Goal: Task Accomplishment & Management: Use online tool/utility

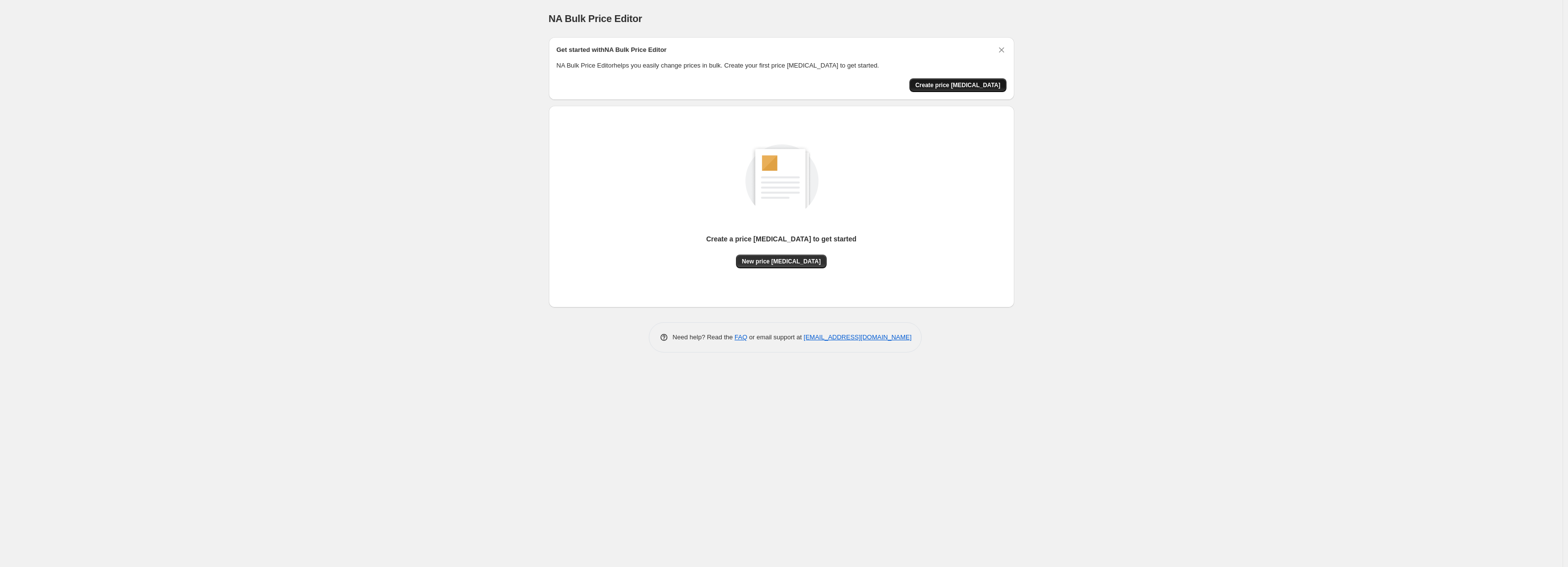
click at [975, 80] on button "Create price [MEDICAL_DATA]" at bounding box center [958, 85] width 97 height 13
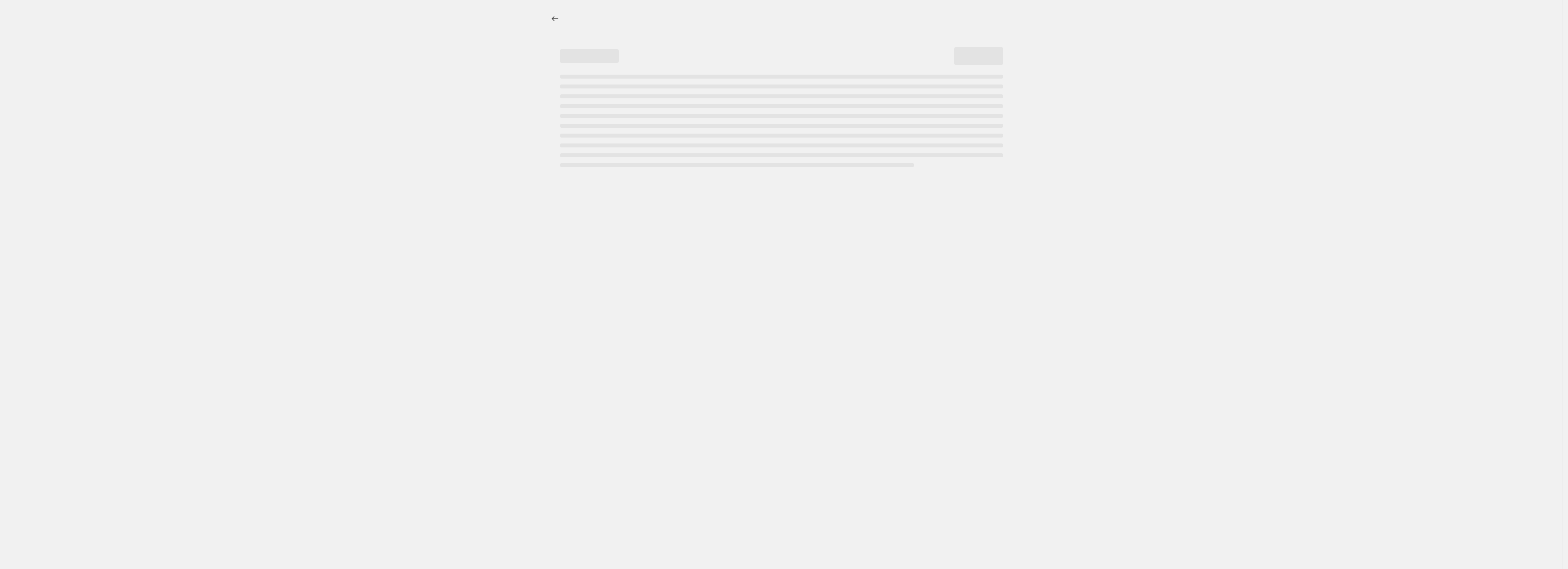
select select "percentage"
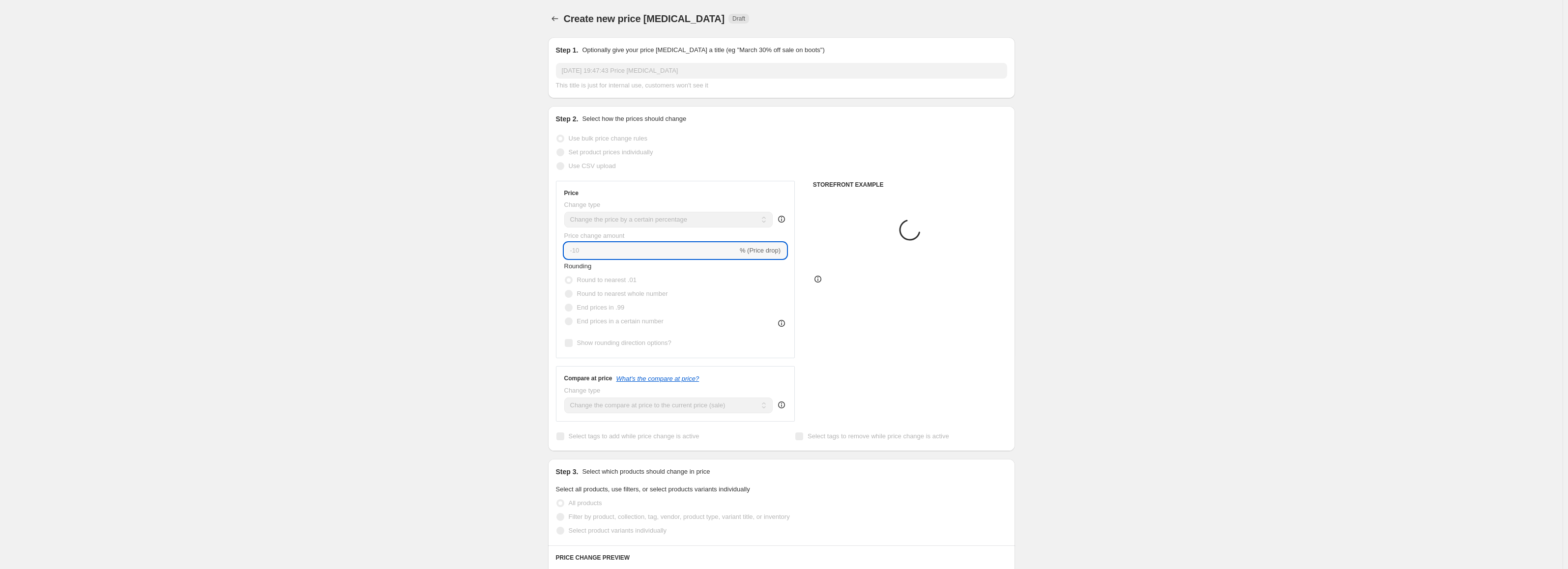
click at [652, 247] on input "-10" at bounding box center [651, 250] width 174 height 16
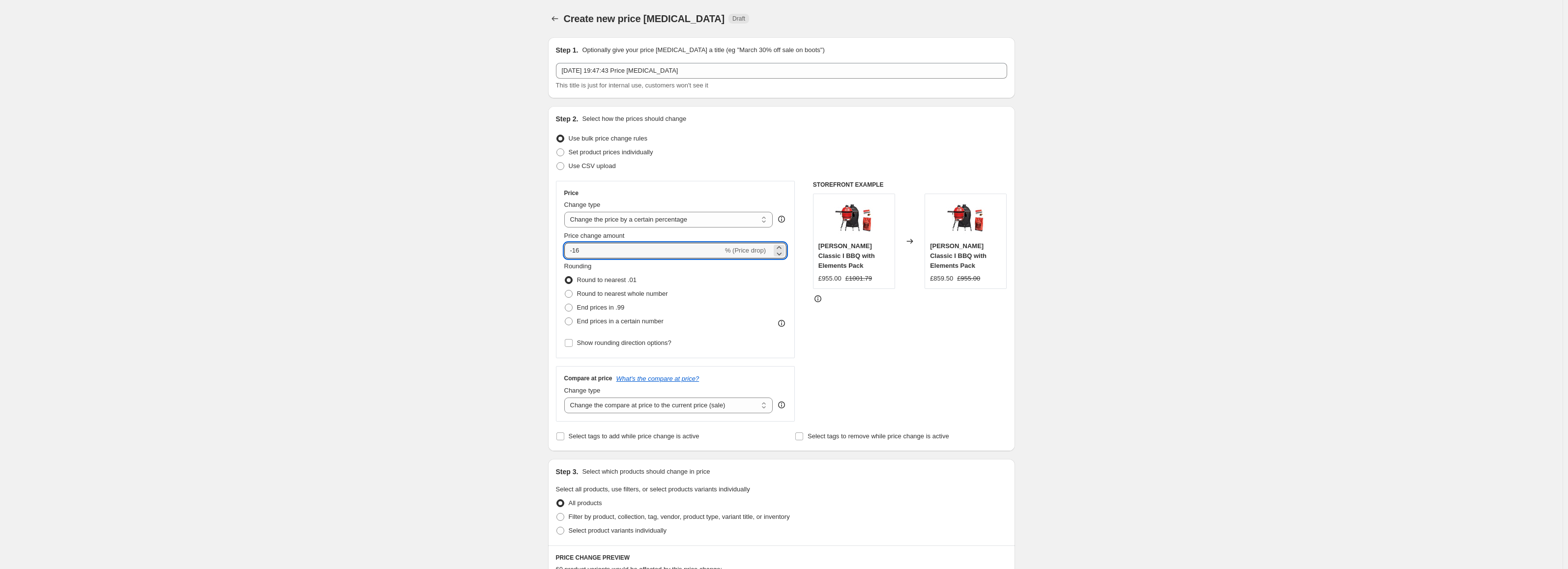
type input "-16"
click at [515, 283] on div "Create new price [MEDICAL_DATA]. This page is ready Create new price [MEDICAL_D…" at bounding box center [781, 499] width 1563 height 999
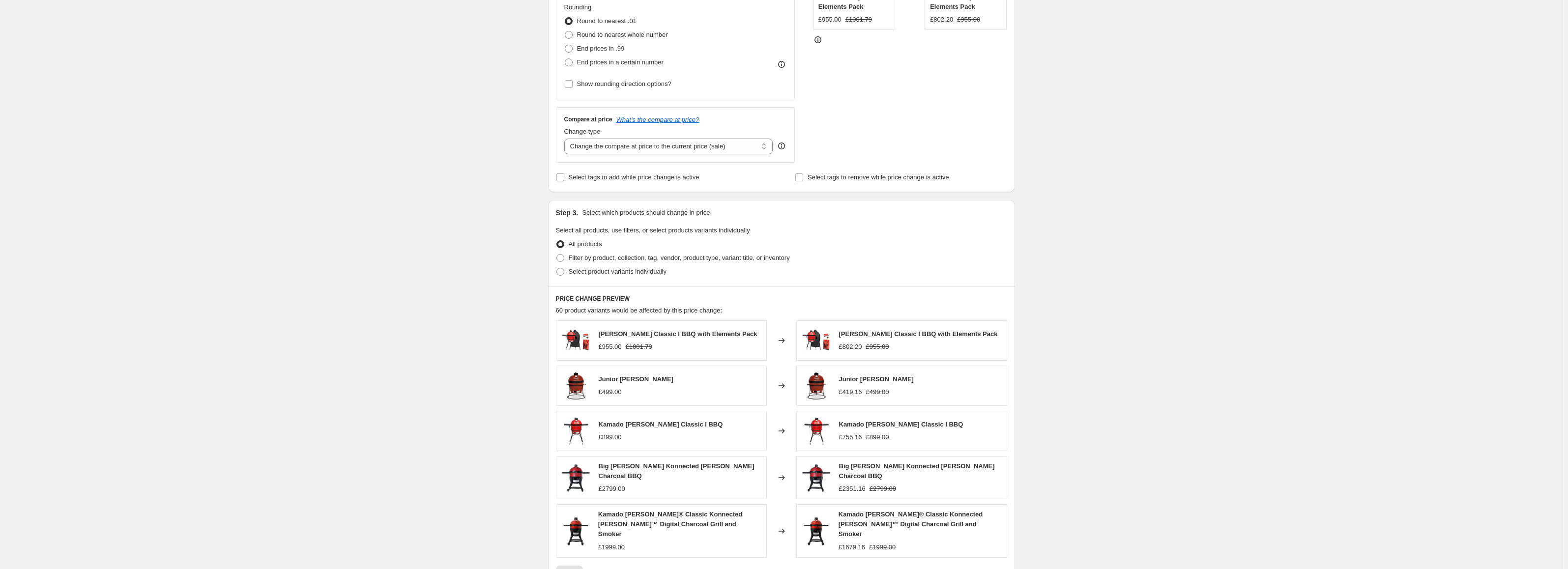
scroll to position [417, 0]
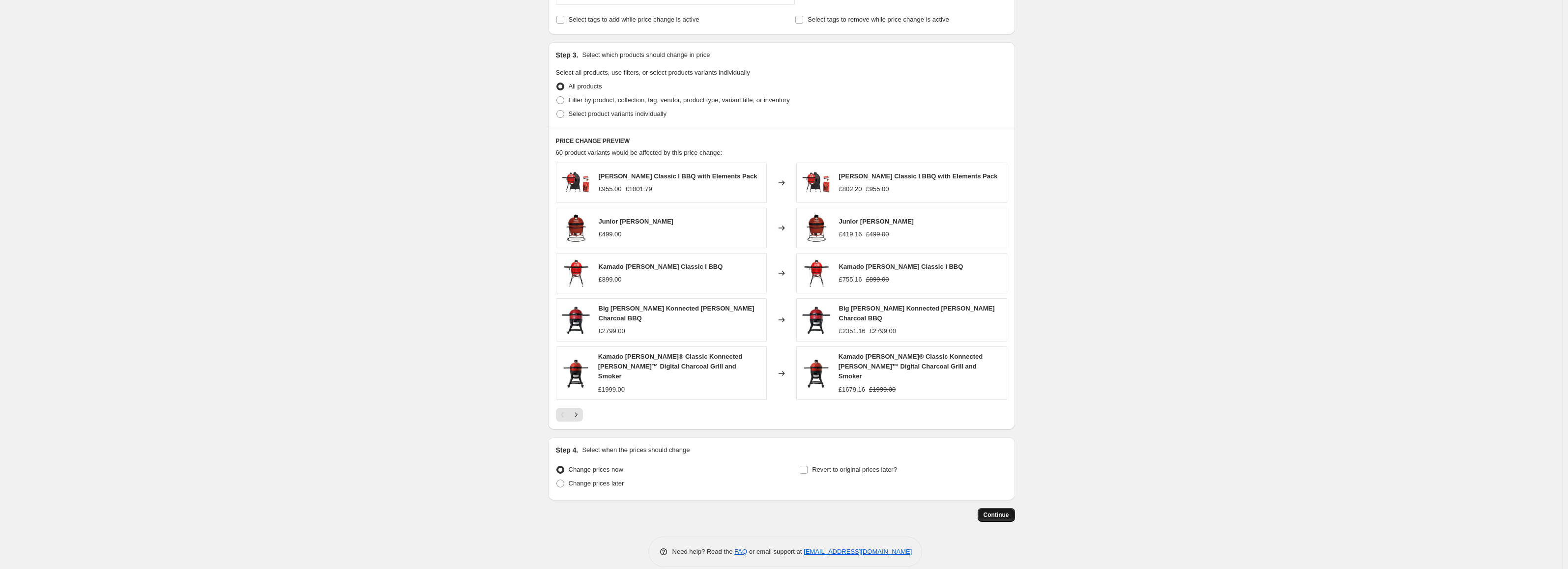
click at [1009, 511] on span "Continue" at bounding box center [997, 515] width 25 height 8
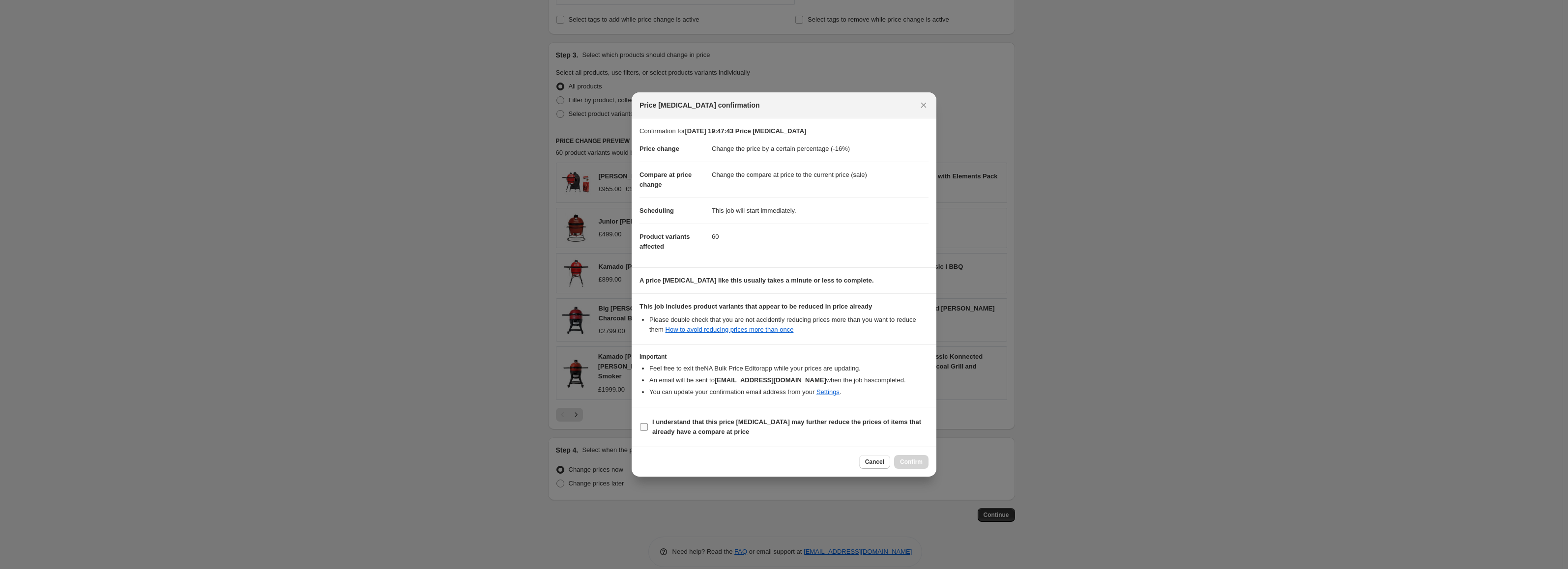
click at [714, 425] on b "I understand that this price [MEDICAL_DATA] may further reduce the prices of it…" at bounding box center [787, 427] width 269 height 17
click at [648, 425] on input "I understand that this price [MEDICAL_DATA] may further reduce the prices of it…" at bounding box center [644, 427] width 8 height 8
checkbox input "true"
click at [907, 455] on button "Confirm" at bounding box center [912, 462] width 34 height 13
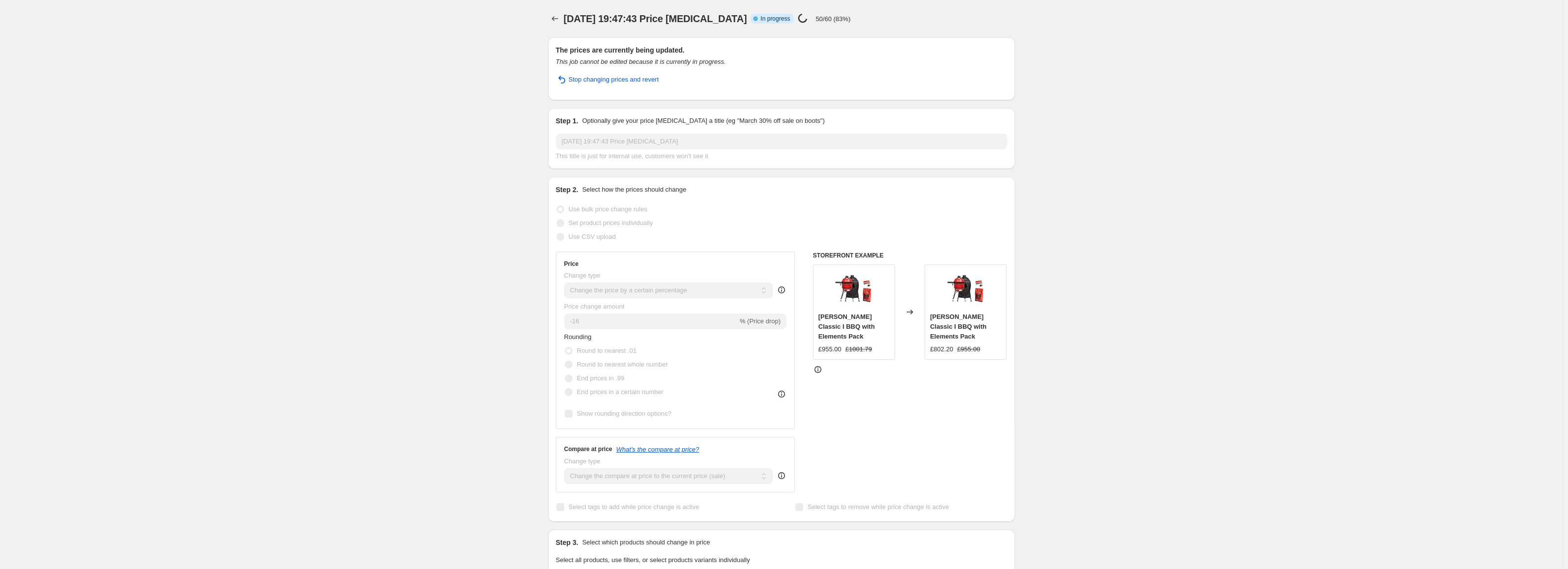
select select "percentage"
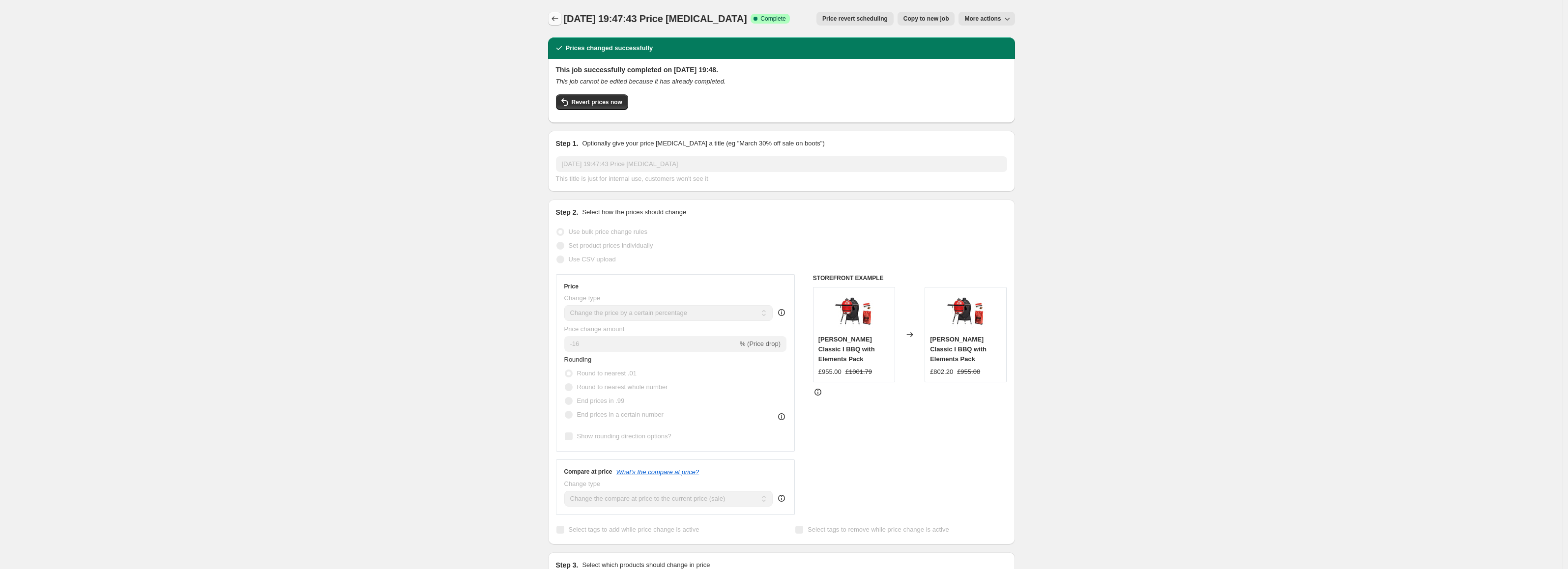
click at [552, 20] on icon "Price change jobs" at bounding box center [555, 18] width 10 height 10
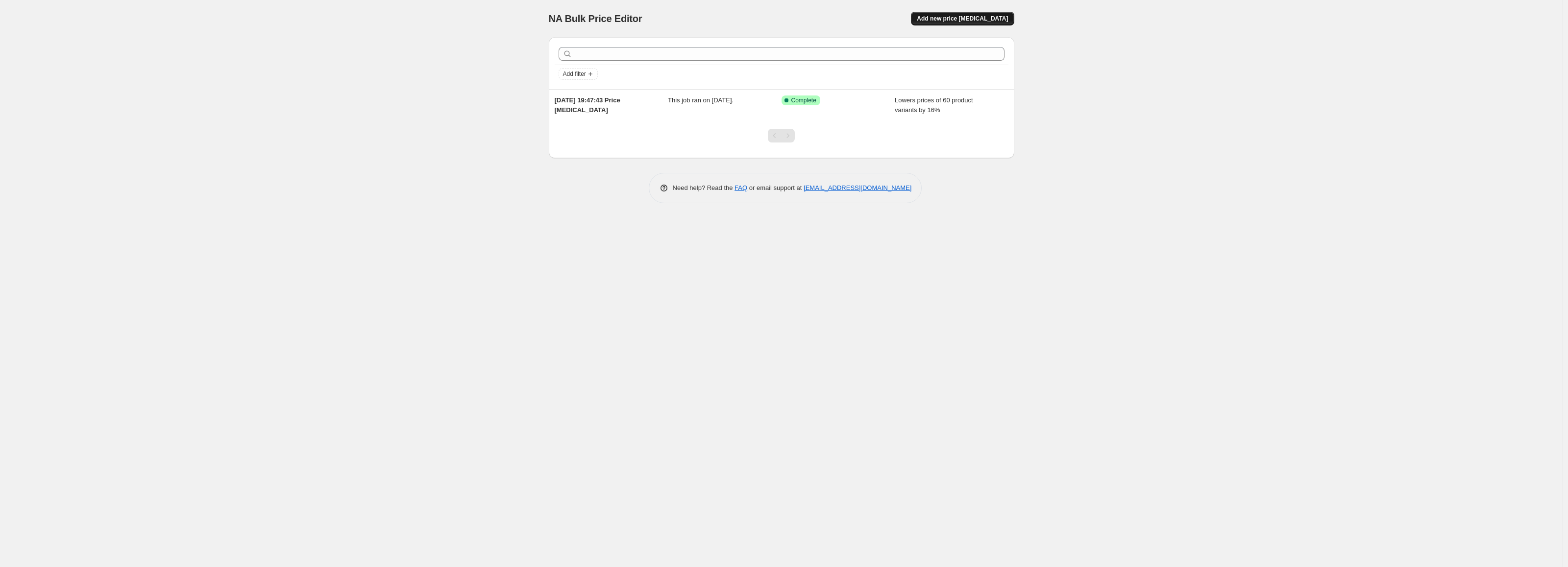
click at [962, 13] on button "Add new price [MEDICAL_DATA]" at bounding box center [962, 19] width 103 height 13
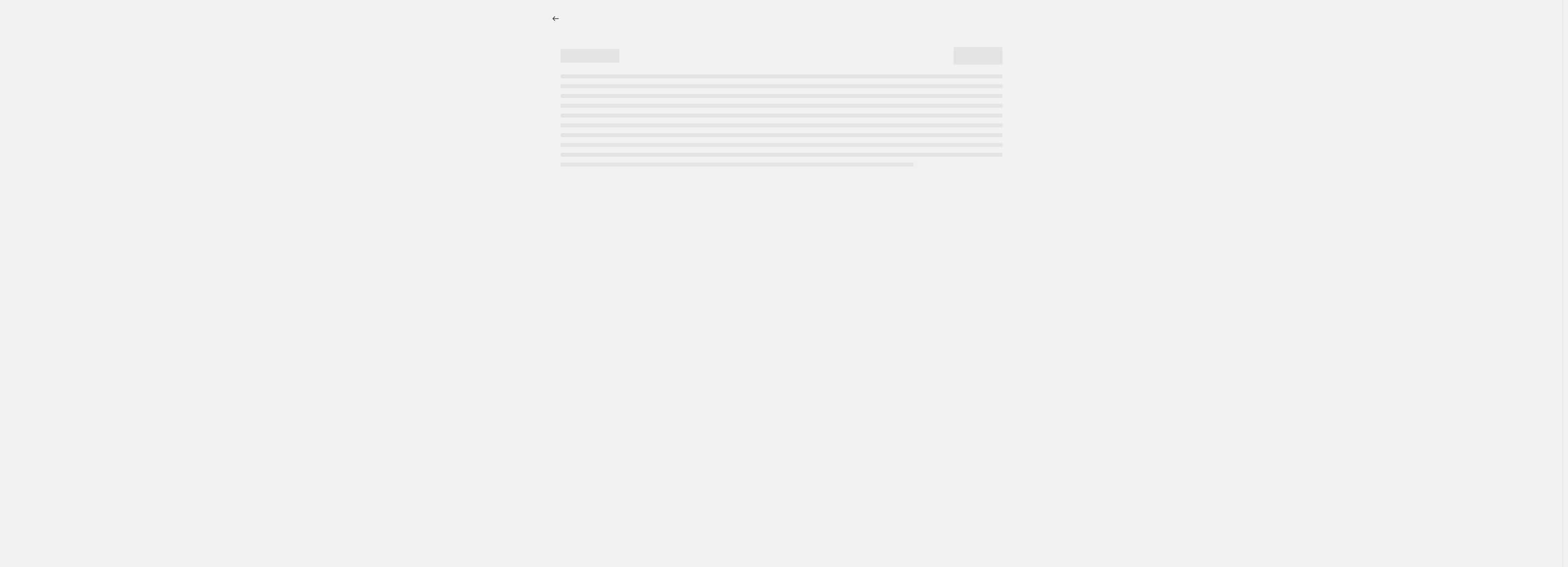
select select "percentage"
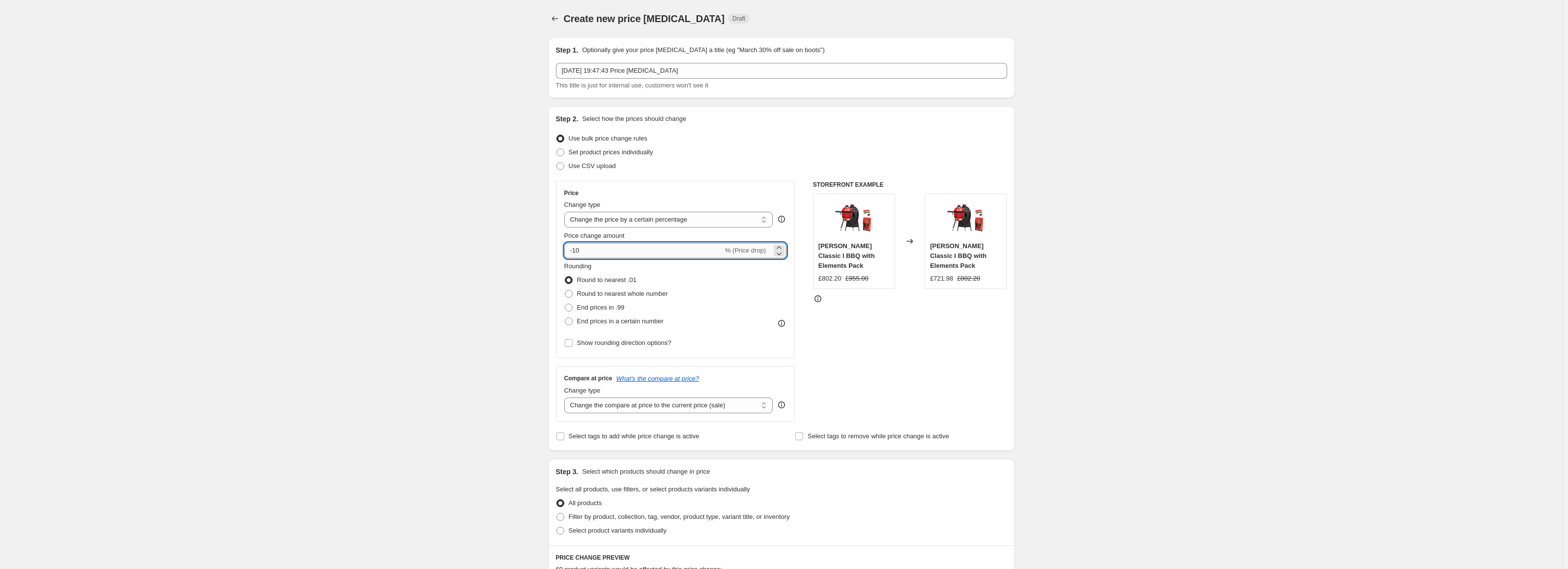
click at [613, 251] on input "-10" at bounding box center [644, 250] width 159 height 16
click at [558, 16] on icon "Price change jobs" at bounding box center [555, 18] width 10 height 10
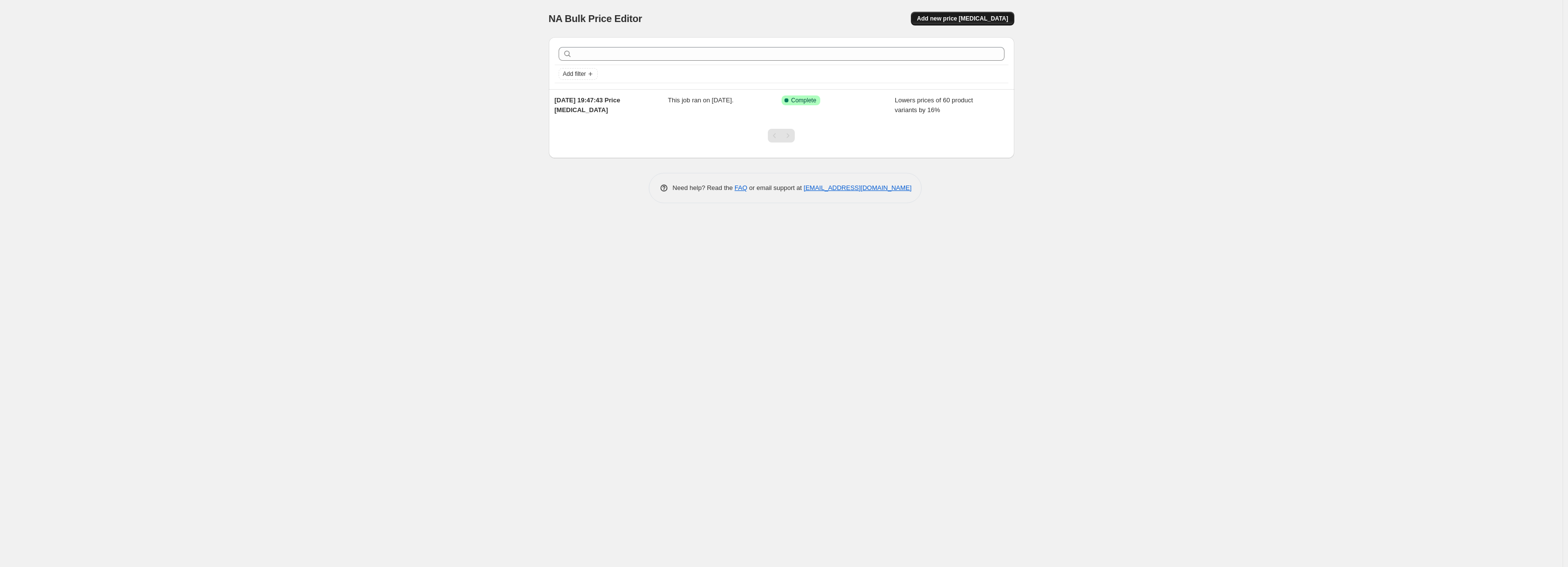
click at [989, 13] on button "Add new price [MEDICAL_DATA]" at bounding box center [962, 19] width 103 height 13
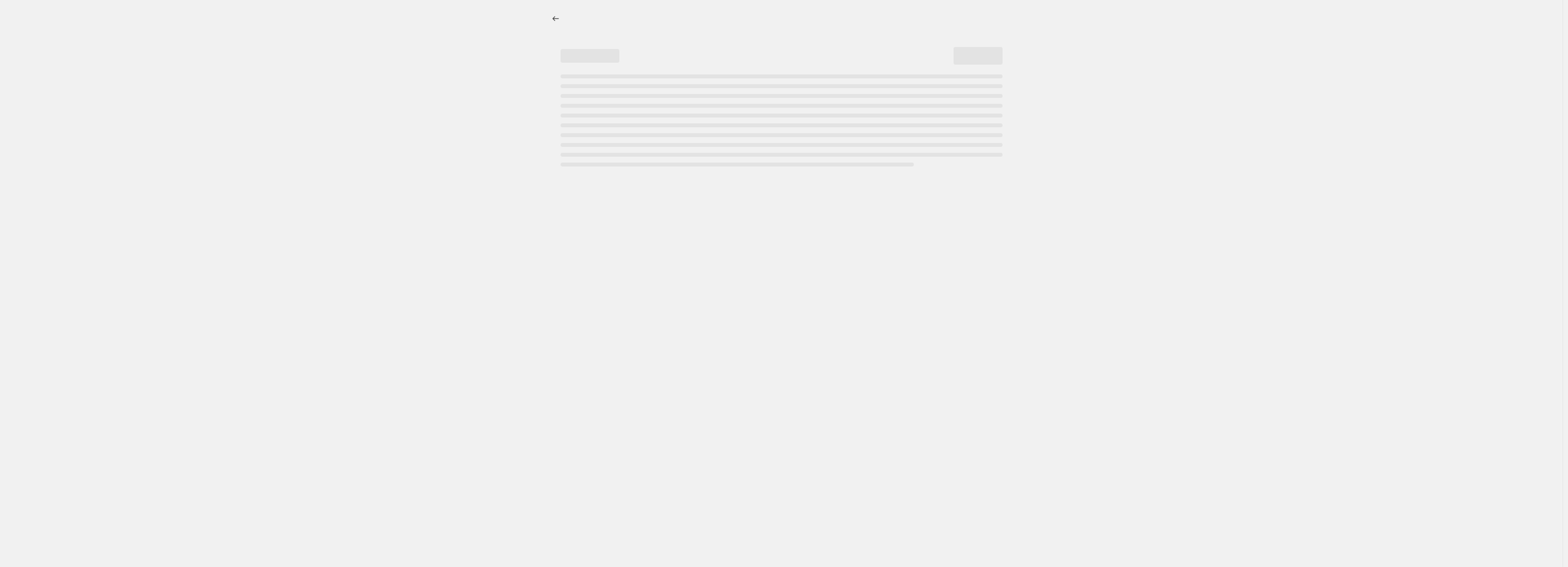
select select "percentage"
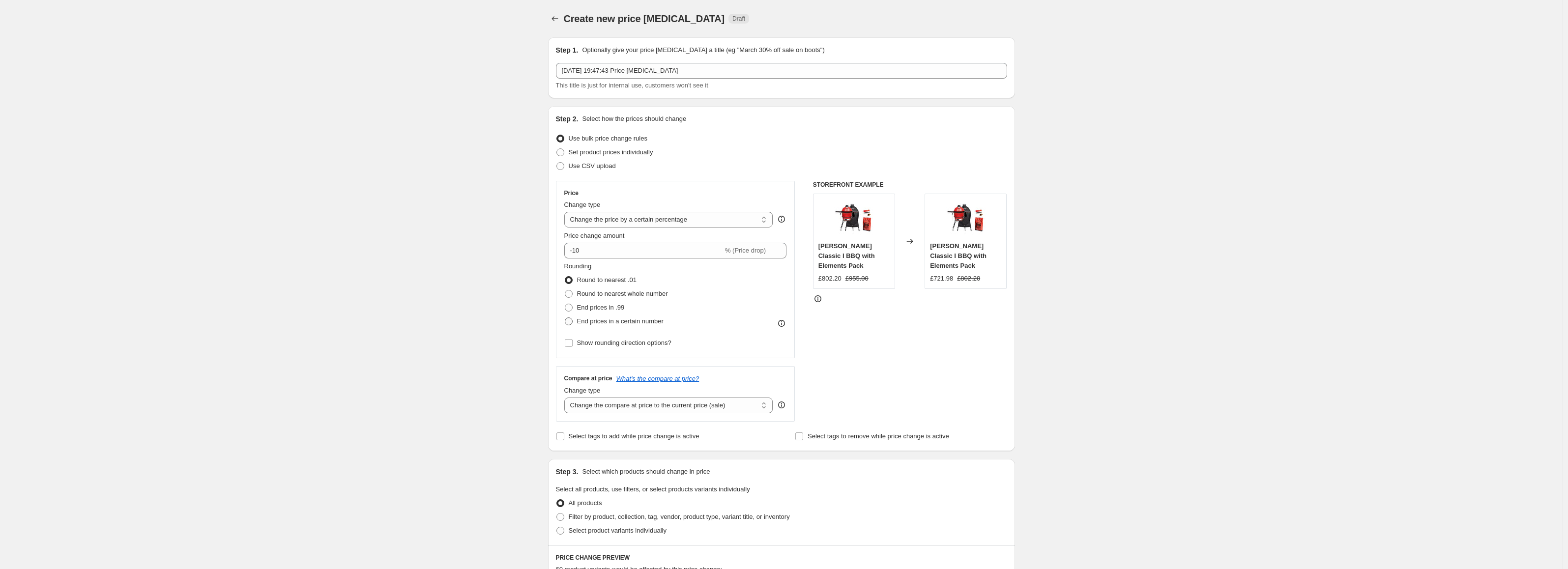
click at [600, 320] on span "End prices in a certain number" at bounding box center [620, 321] width 86 height 7
click at [565, 318] on input "End prices in a certain number" at bounding box center [565, 317] width 1 height 1
radio input "true"
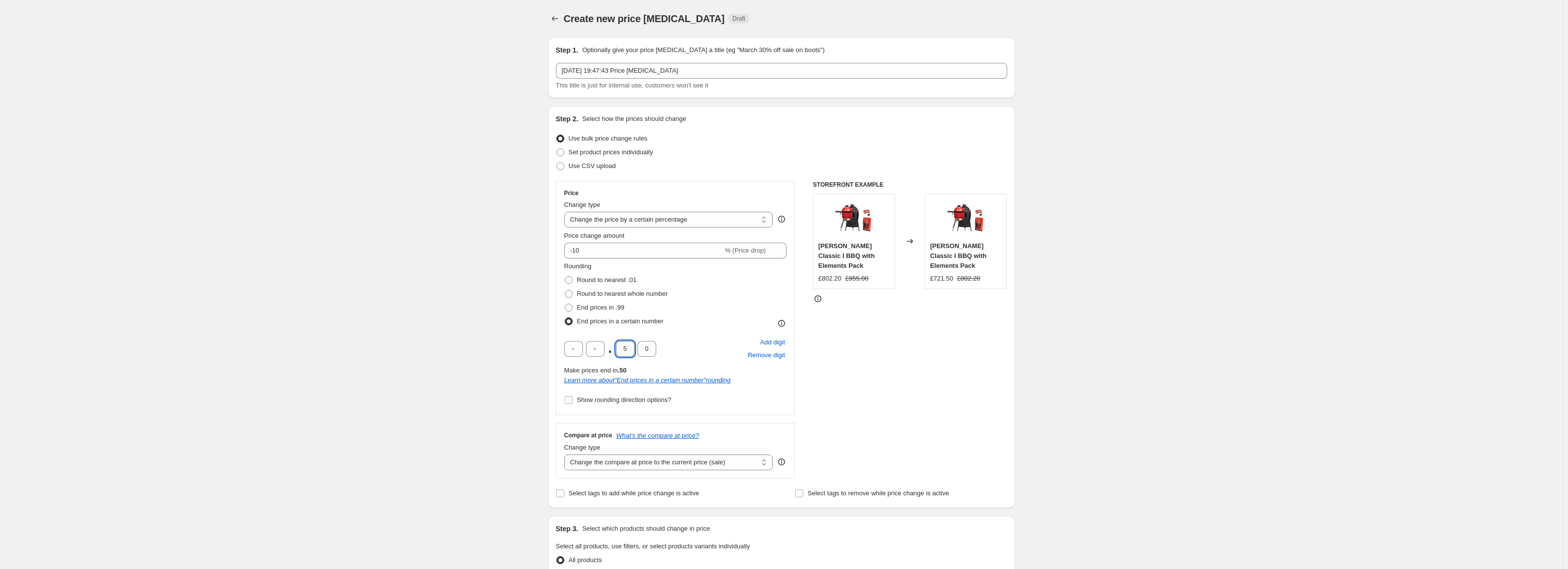
click at [628, 348] on input "5" at bounding box center [625, 349] width 19 height 16
click at [629, 349] on input "5" at bounding box center [625, 349] width 19 height 16
click at [629, 349] on input "5" at bounding box center [625, 349] width 19 height 16
type input "7"
click at [650, 347] on input "0" at bounding box center [647, 349] width 19 height 16
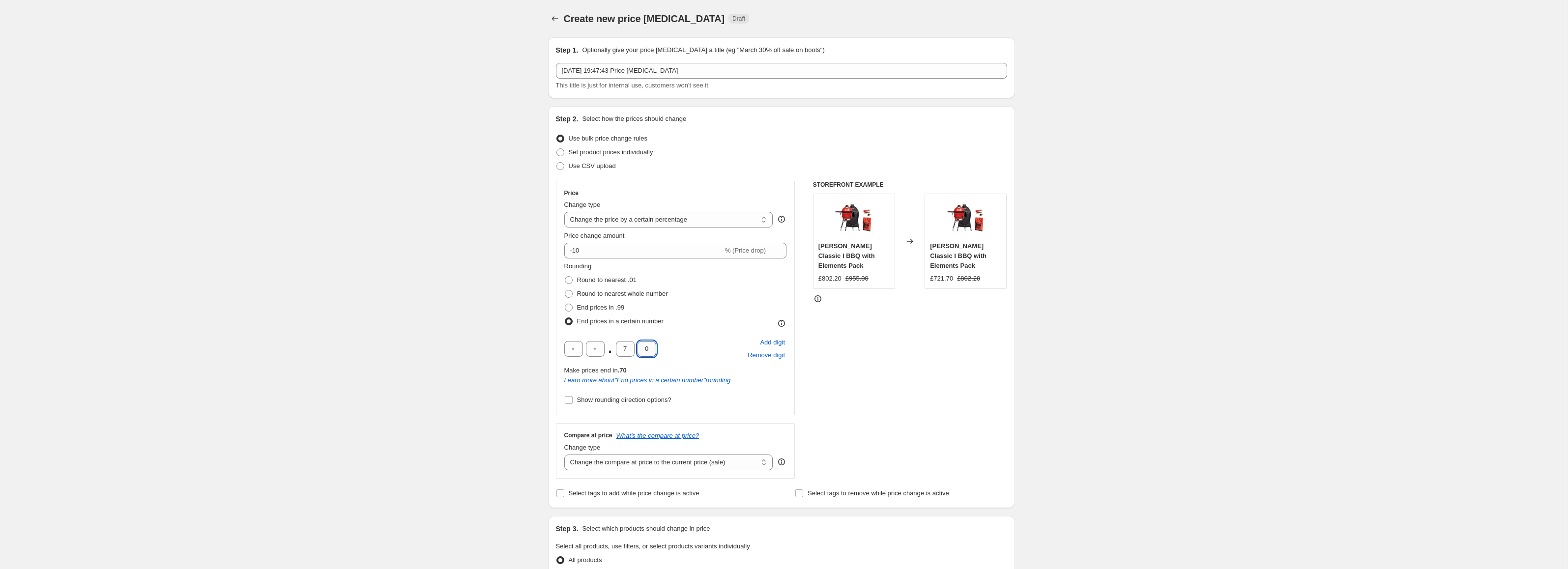
click at [650, 347] on input "0" at bounding box center [647, 349] width 19 height 16
type input "9"
drag, startPoint x: 497, startPoint y: 321, endPoint x: 583, endPoint y: 273, distance: 98.5
click at [497, 320] on div "Create new price [MEDICAL_DATA]. This page is ready Create new price [MEDICAL_D…" at bounding box center [781, 528] width 1563 height 1056
click at [609, 254] on input "-10" at bounding box center [644, 250] width 159 height 16
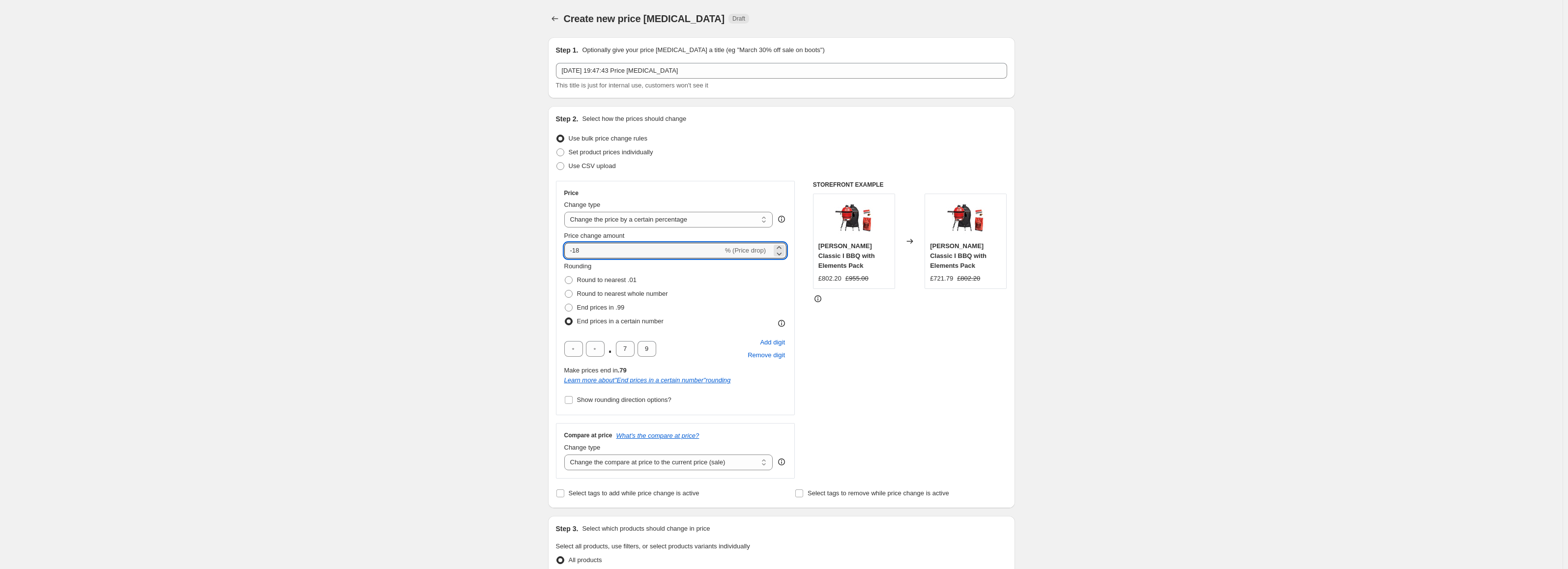
type input "-18"
click at [439, 276] on div "Create new price [MEDICAL_DATA]. This page is ready Create new price [MEDICAL_D…" at bounding box center [781, 528] width 1563 height 1056
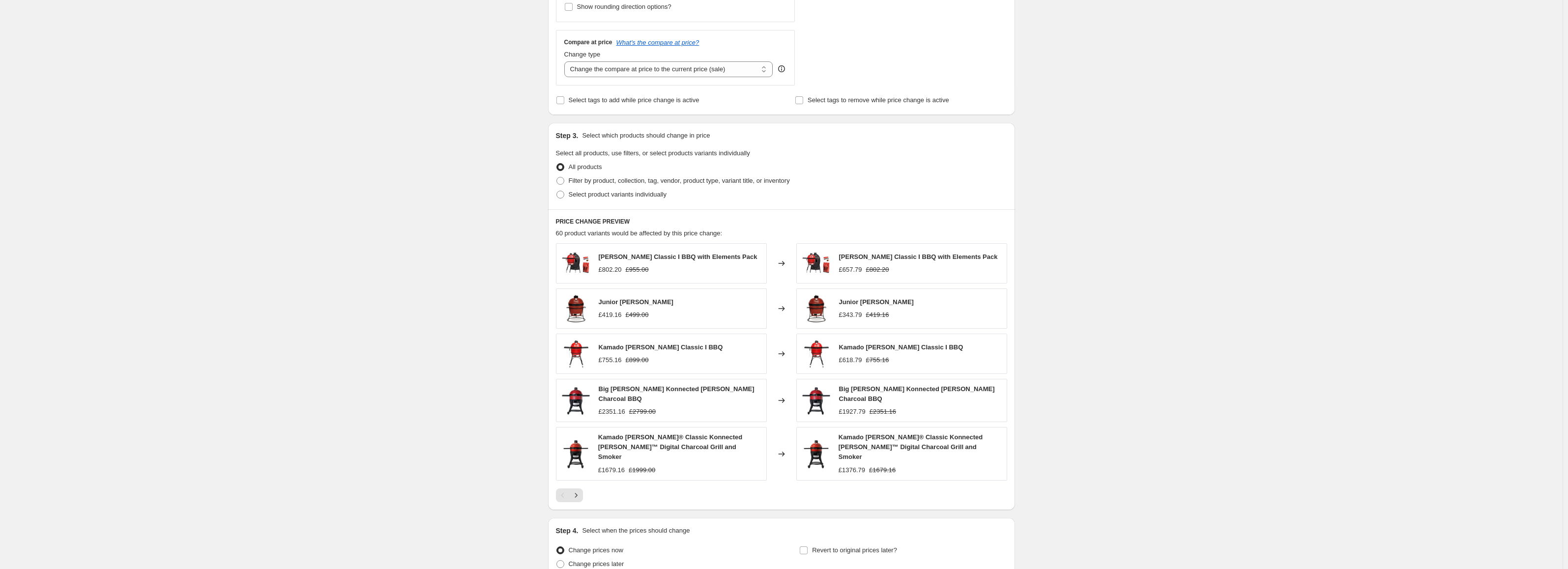
scroll to position [474, 0]
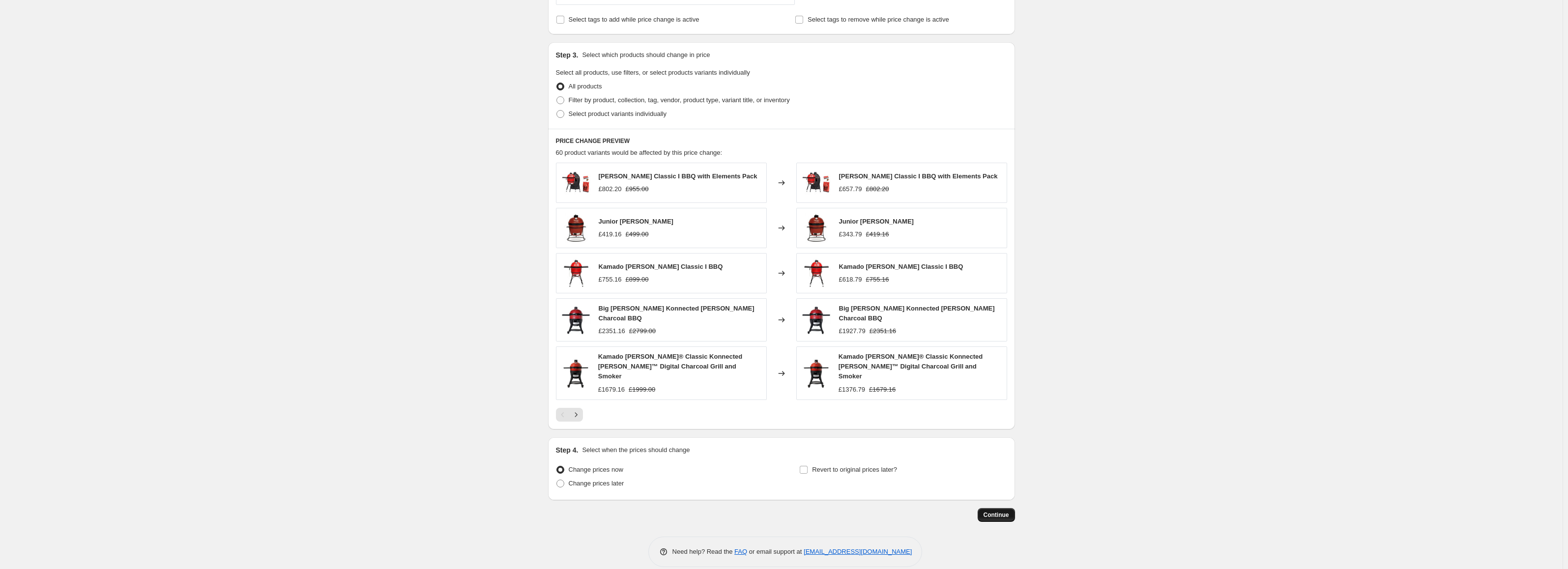
click at [990, 508] on button "Continue" at bounding box center [997, 515] width 37 height 13
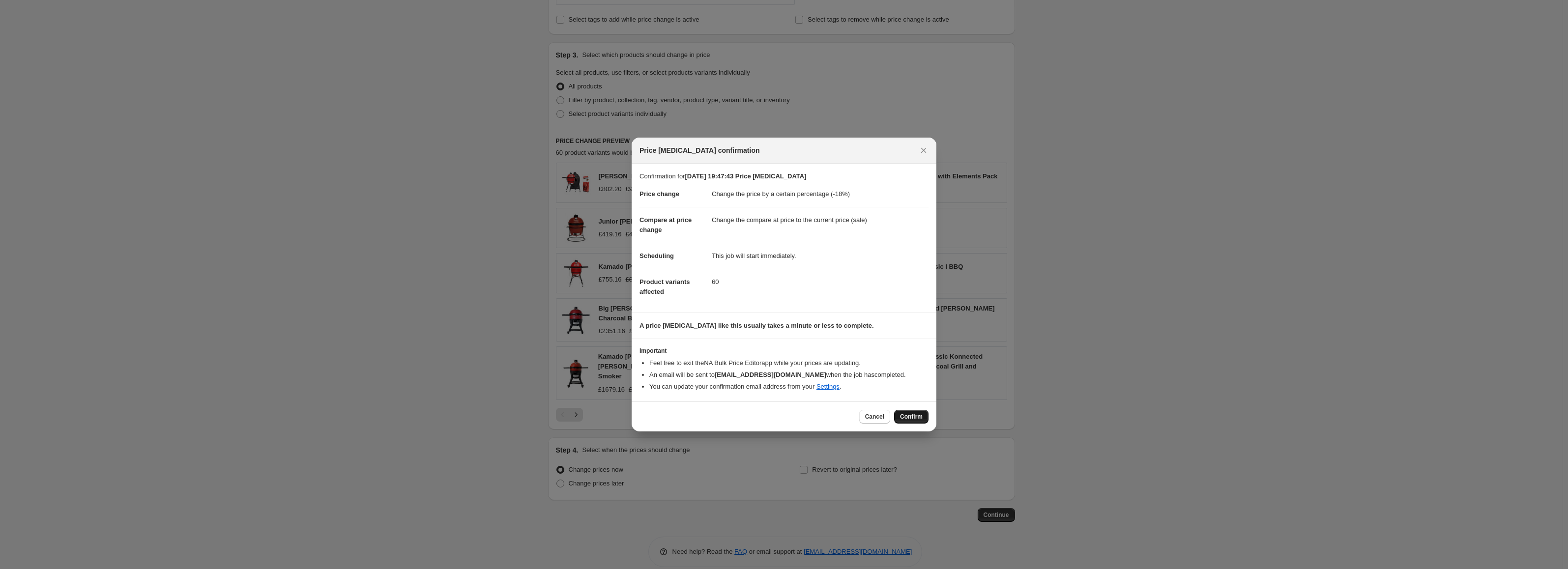
click at [912, 413] on span "Confirm" at bounding box center [911, 416] width 22 height 8
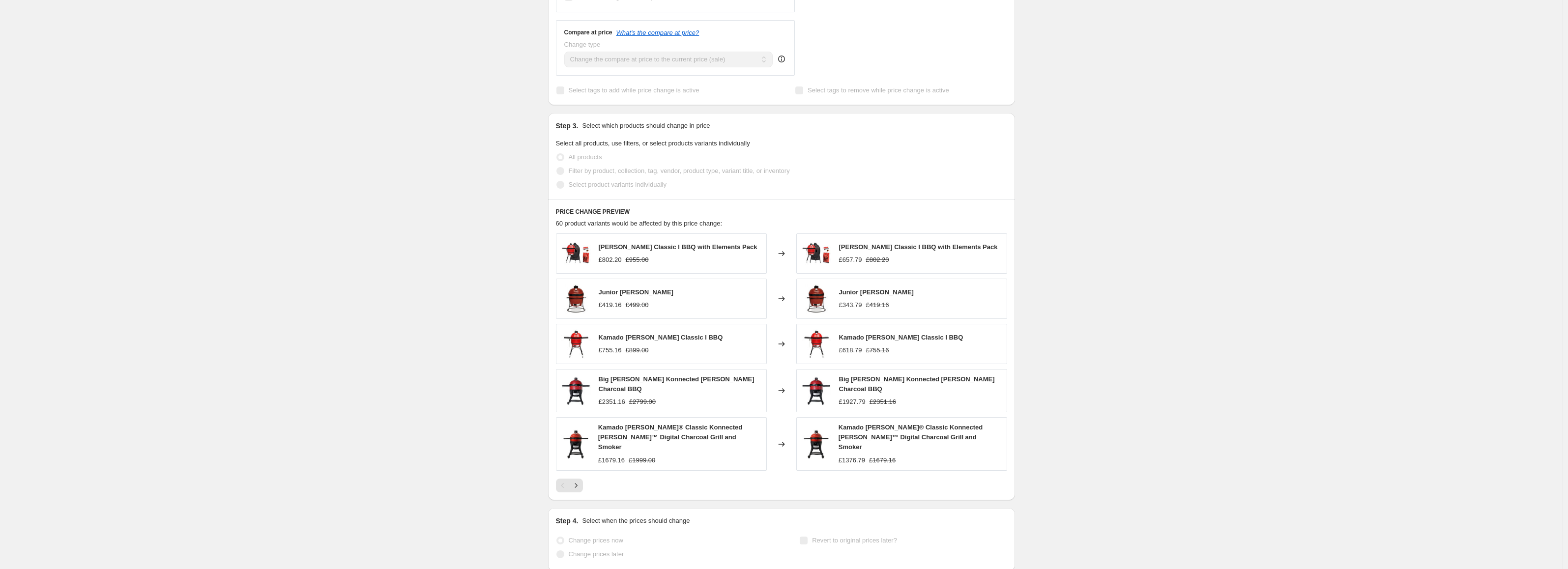
select select "percentage"
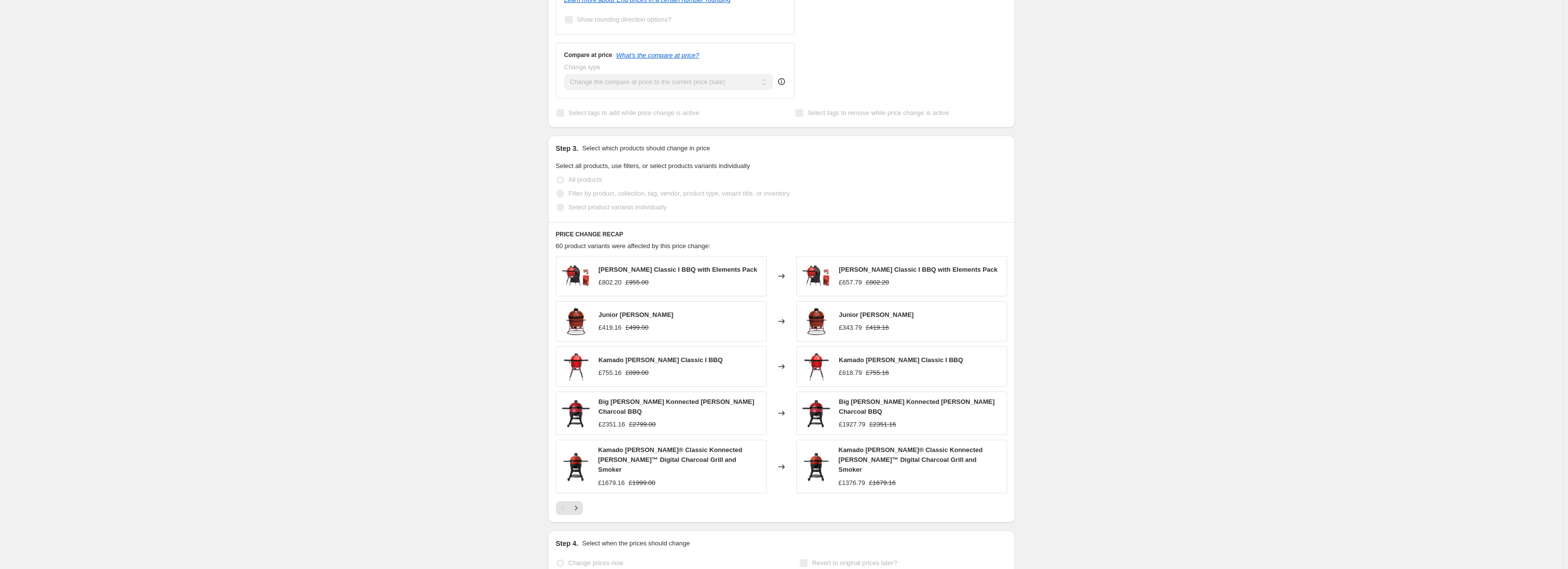
scroll to position [0, 0]
